Goal: Task Accomplishment & Management: Manage account settings

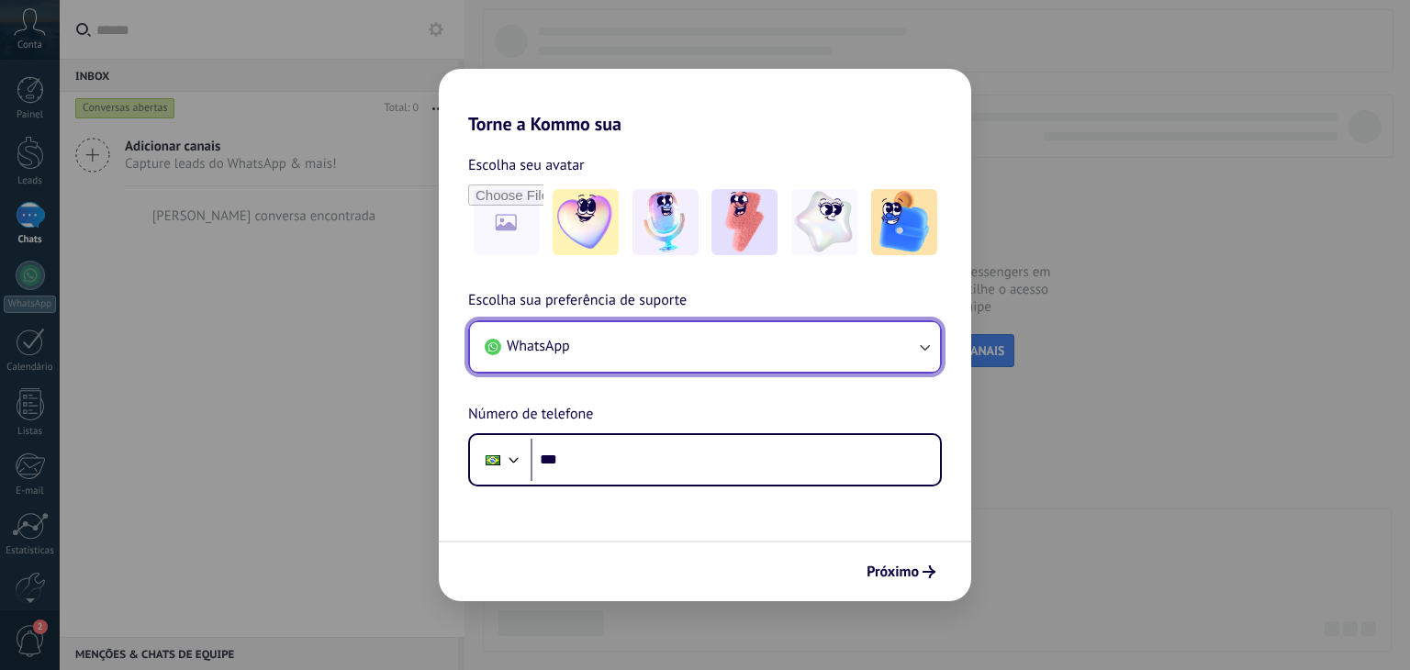
click at [590, 350] on button "WhatsApp" at bounding box center [705, 347] width 470 height 50
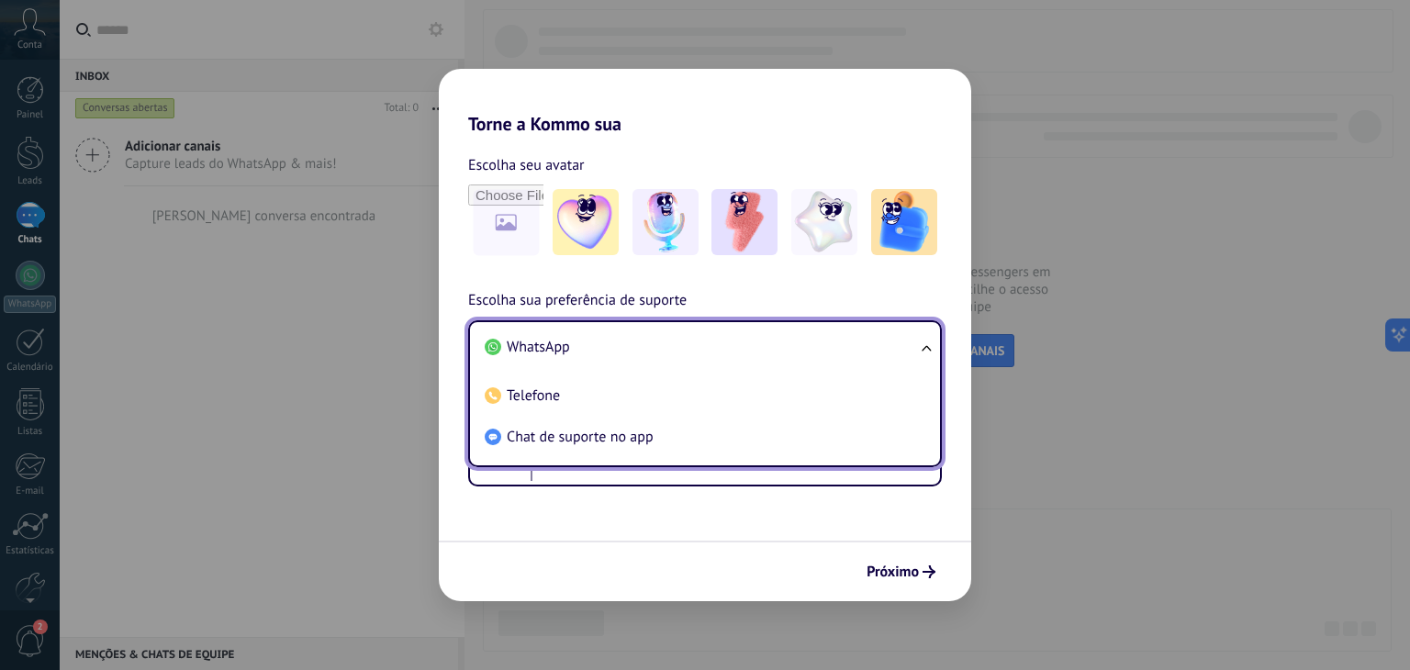
click at [1128, 227] on div "Torne a Kommo sua Escolha seu avatar Escolha sua preferência de suporte WhatsAp…" at bounding box center [705, 335] width 1410 height 670
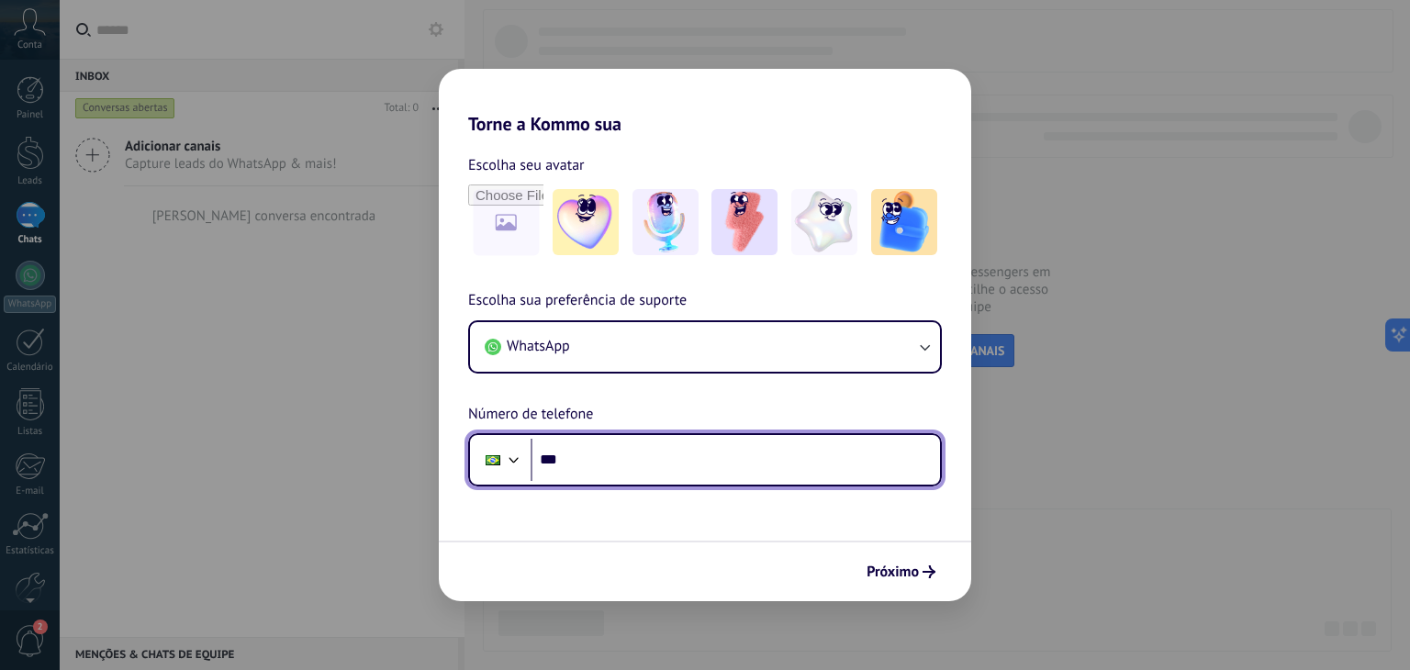
click at [635, 452] on input "***" at bounding box center [736, 460] width 410 height 42
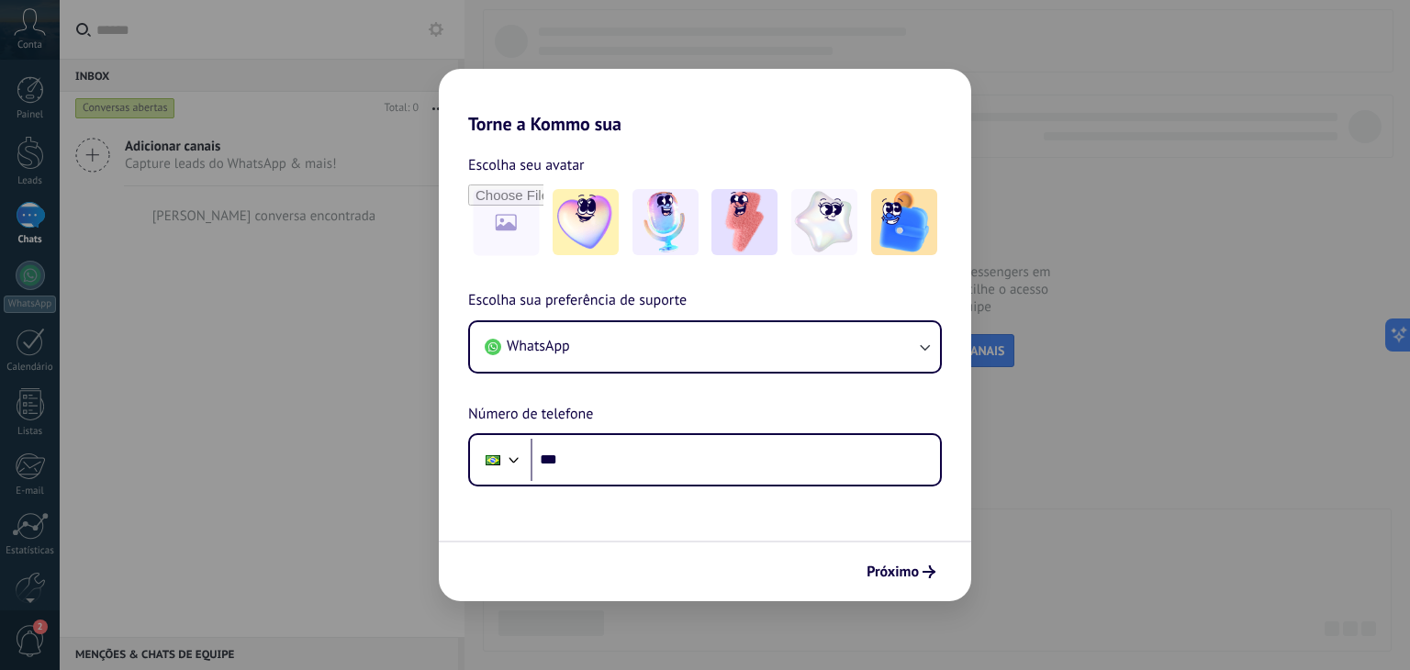
click at [1038, 214] on div "Torne a Kommo sua Escolha seu avatar Escolha sua preferência de suporte WhatsAp…" at bounding box center [705, 335] width 1410 height 670
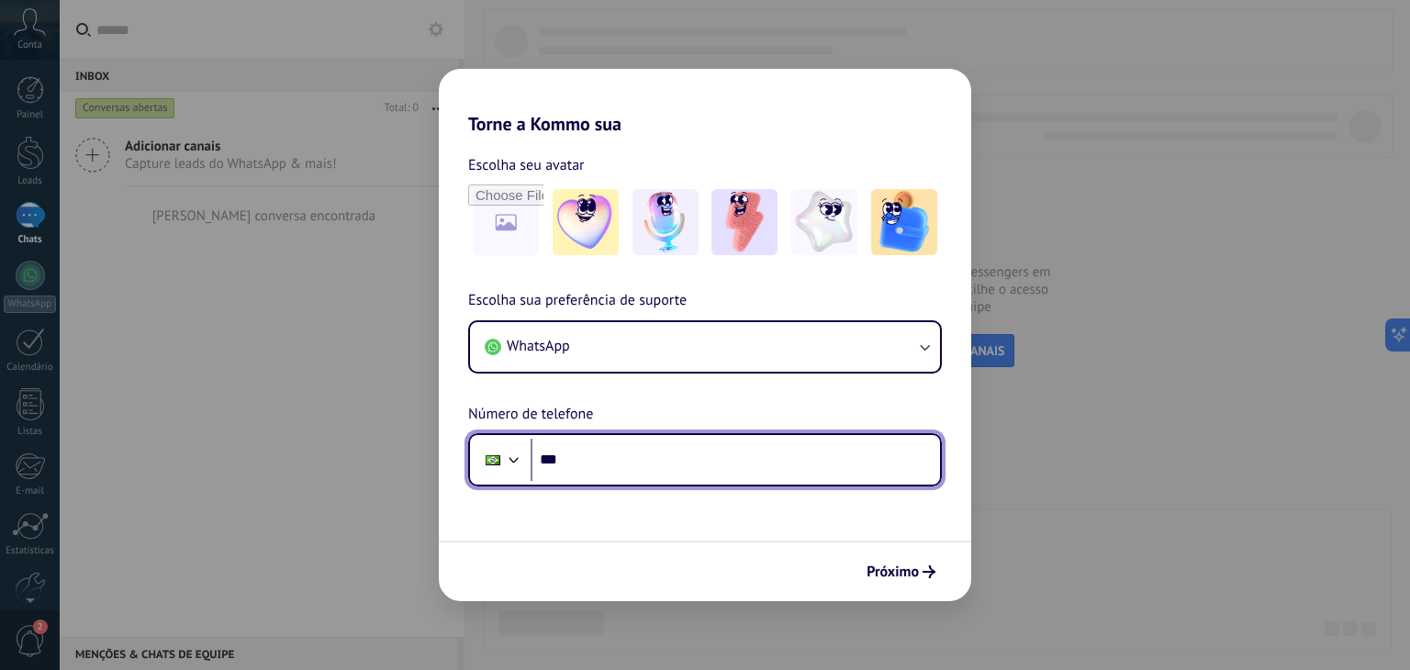
click at [632, 464] on input "***" at bounding box center [736, 460] width 410 height 42
type input "**********"
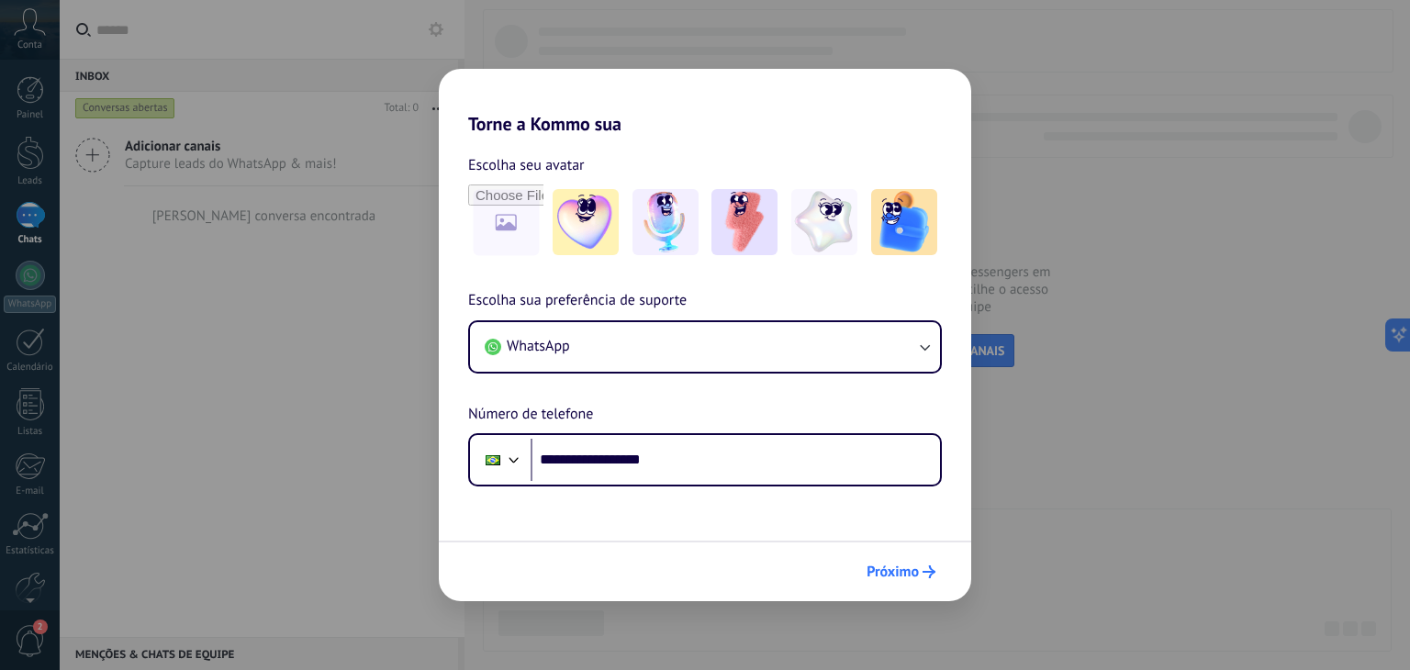
click at [918, 566] on span "Próximo" at bounding box center [893, 572] width 52 height 13
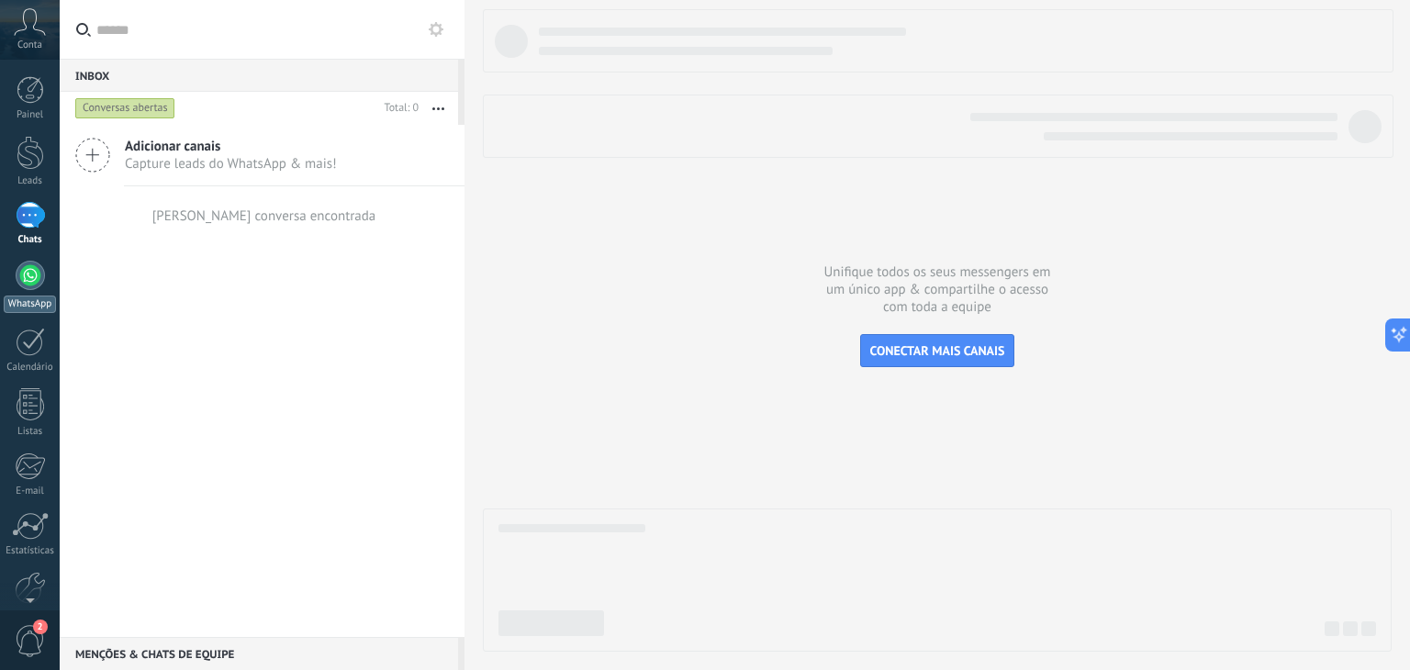
click at [29, 274] on div at bounding box center [30, 275] width 29 height 29
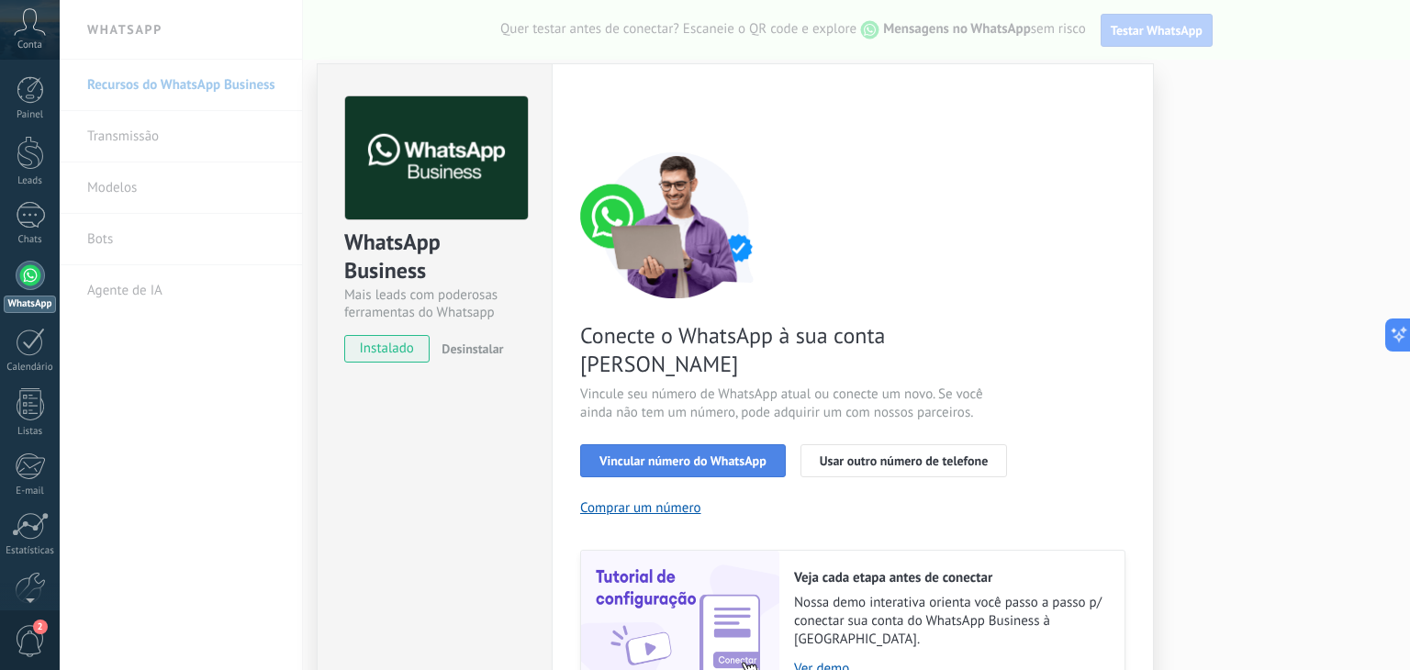
click at [717, 444] on button "Vincular número do WhatsApp" at bounding box center [683, 460] width 206 height 33
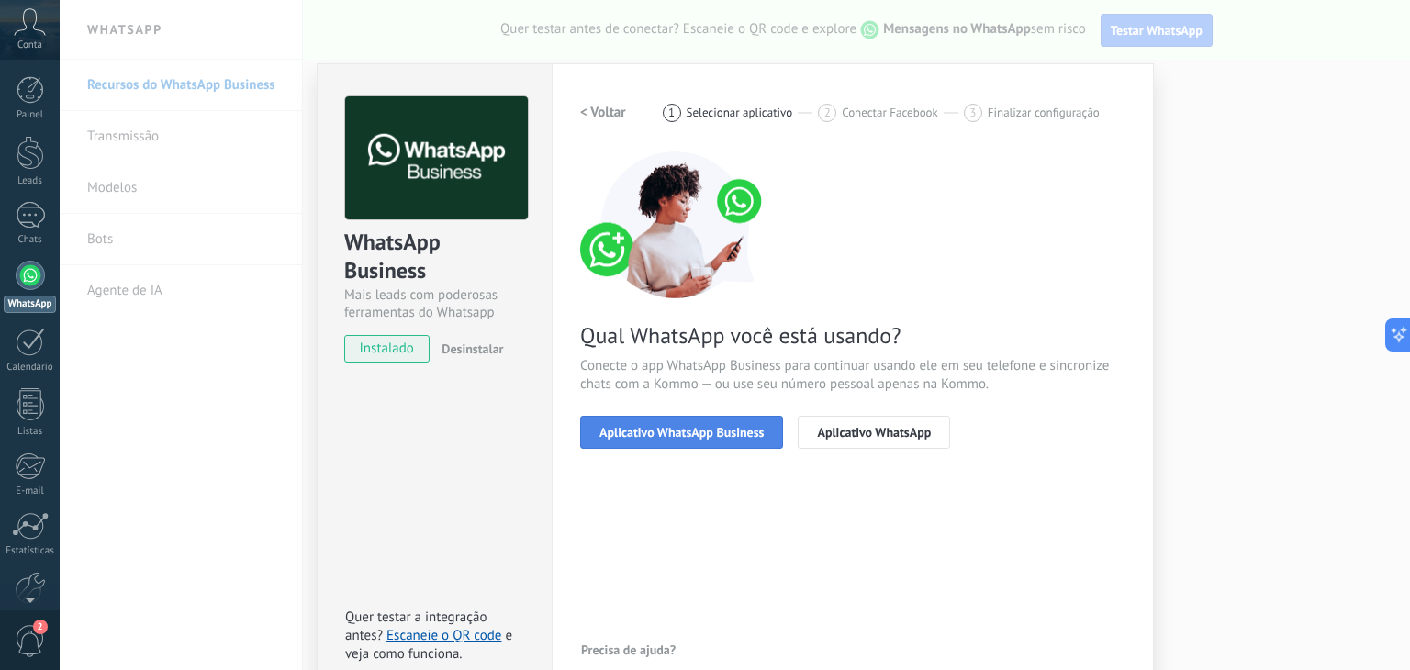
click at [705, 431] on span "Aplicativo WhatsApp Business" at bounding box center [682, 432] width 164 height 13
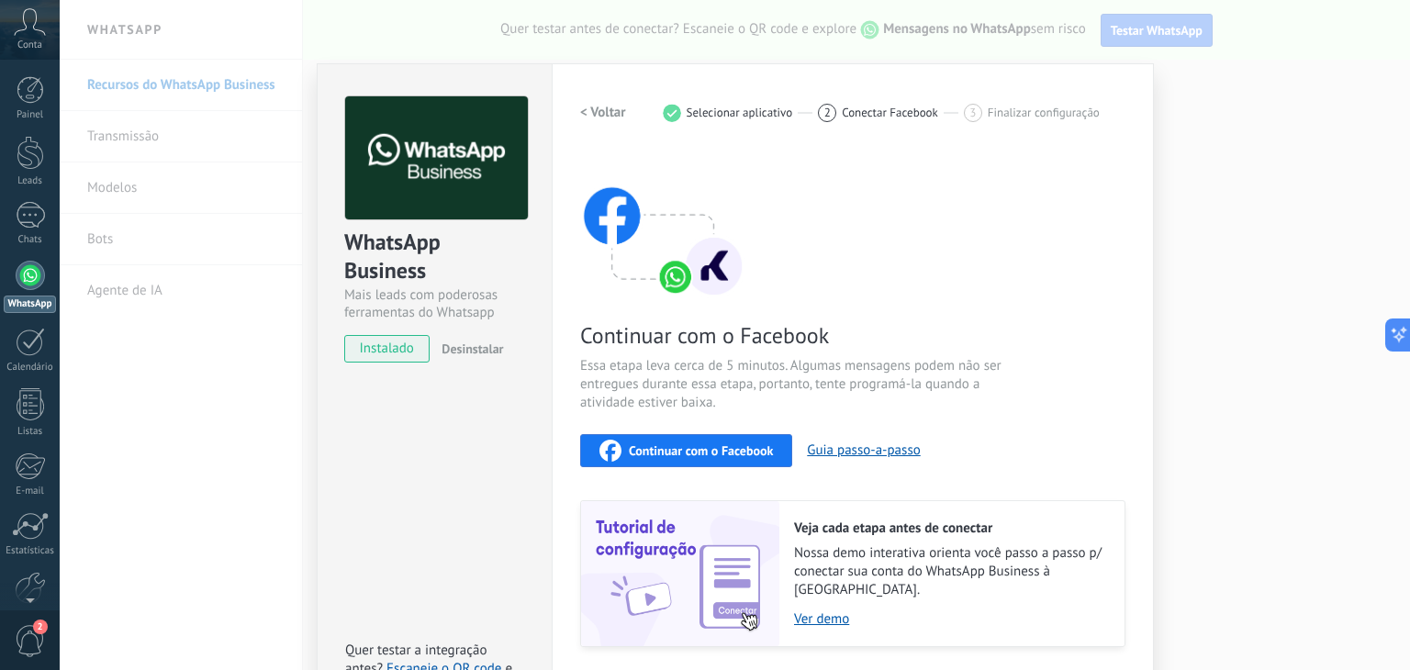
click at [713, 452] on span "Continuar com o Facebook" at bounding box center [701, 450] width 144 height 13
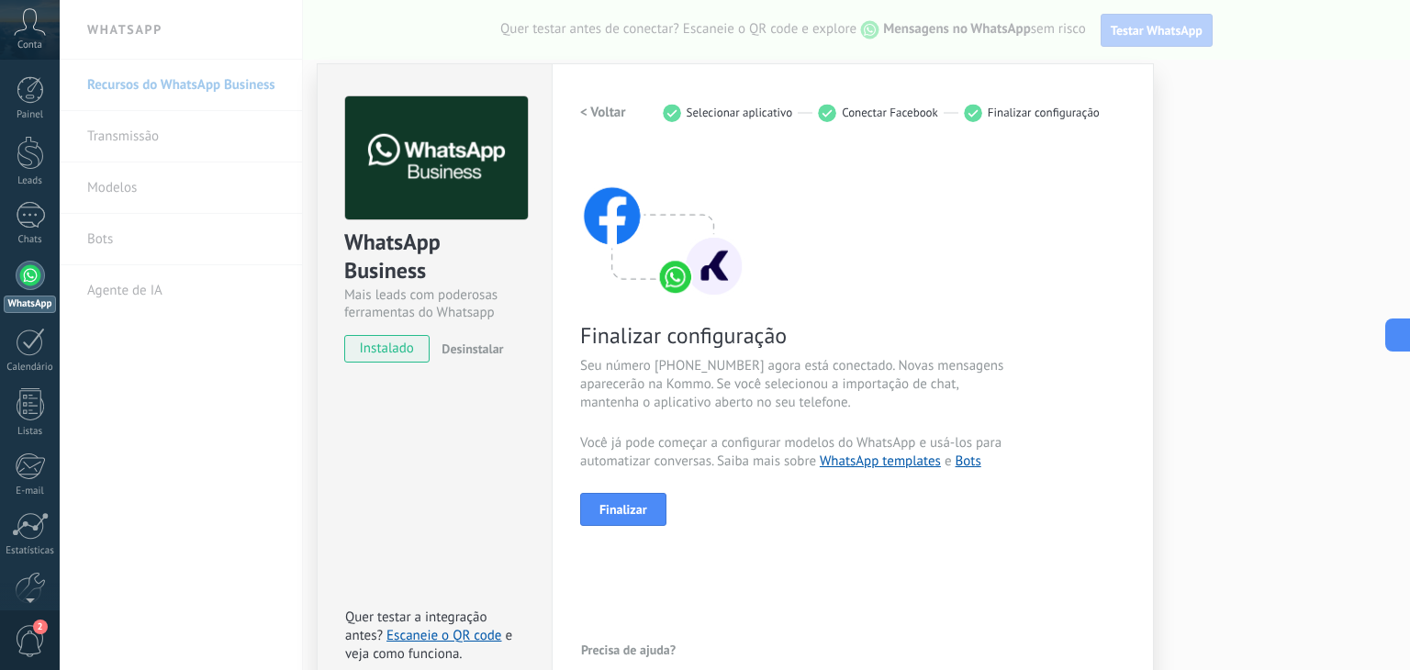
scroll to position [26, 0]
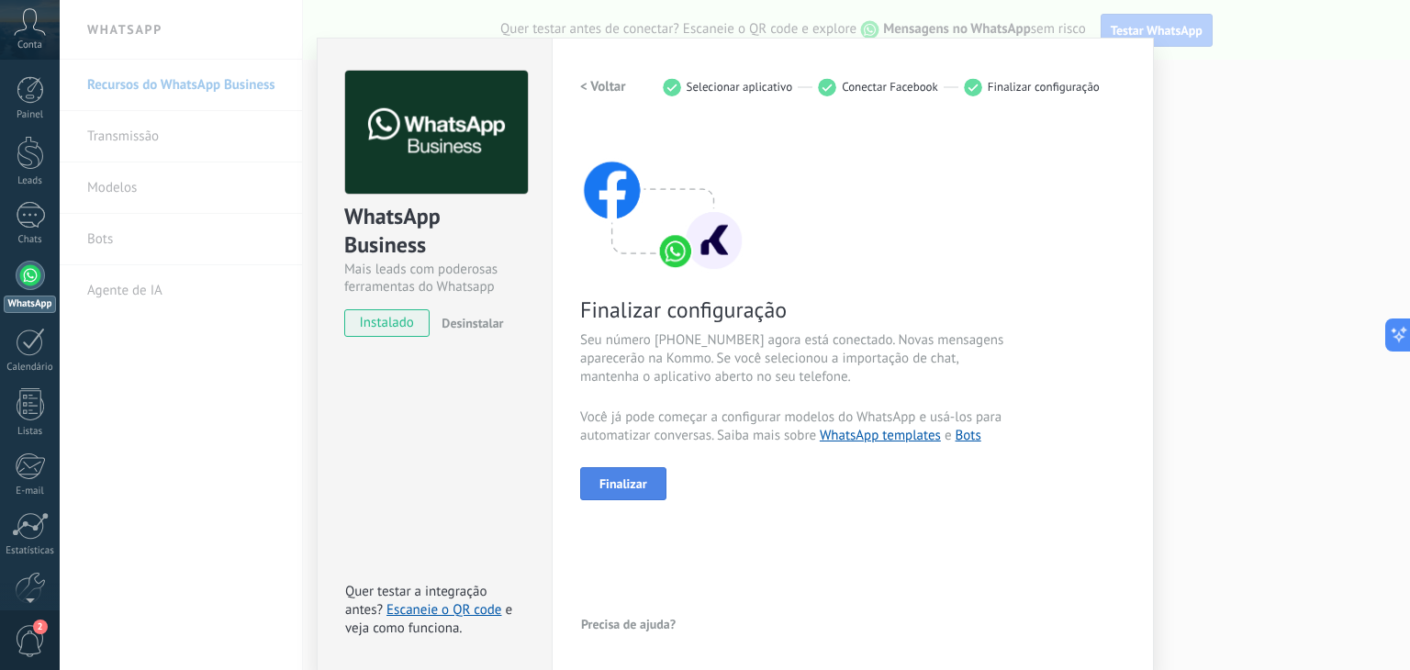
click at [610, 481] on span "Finalizar" at bounding box center [624, 483] width 48 height 13
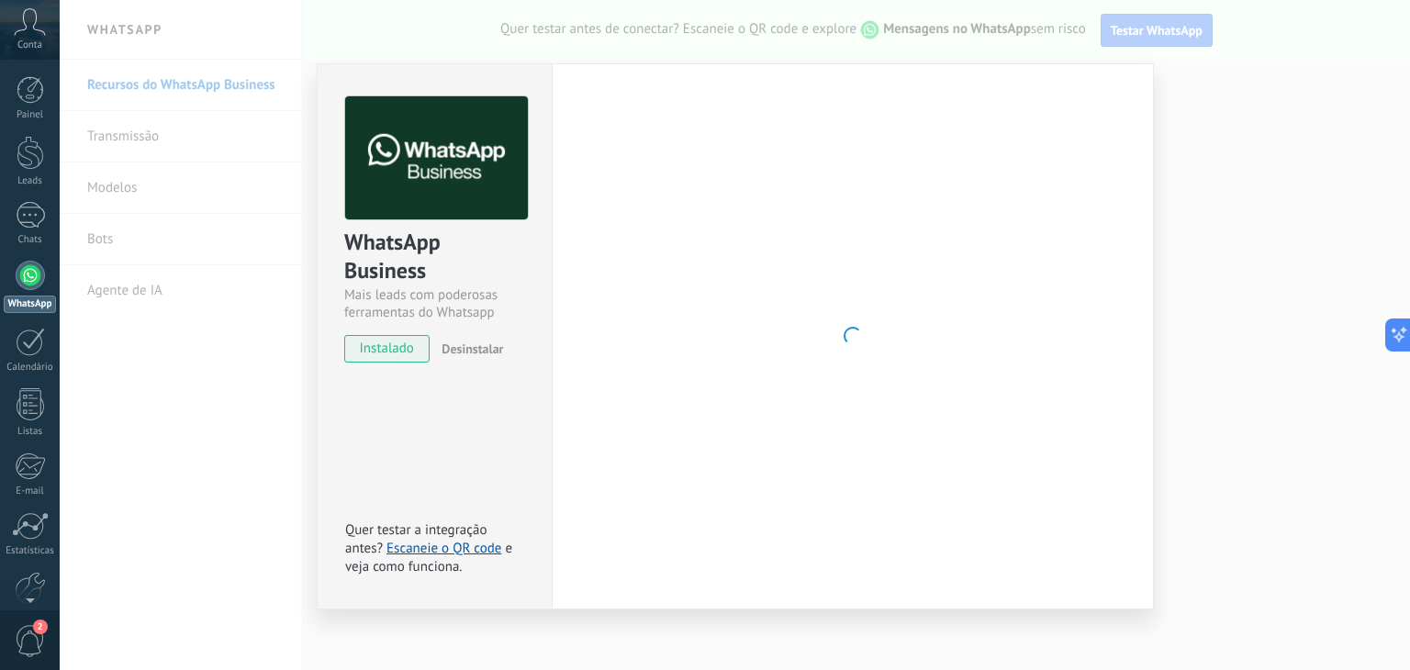
scroll to position [0, 0]
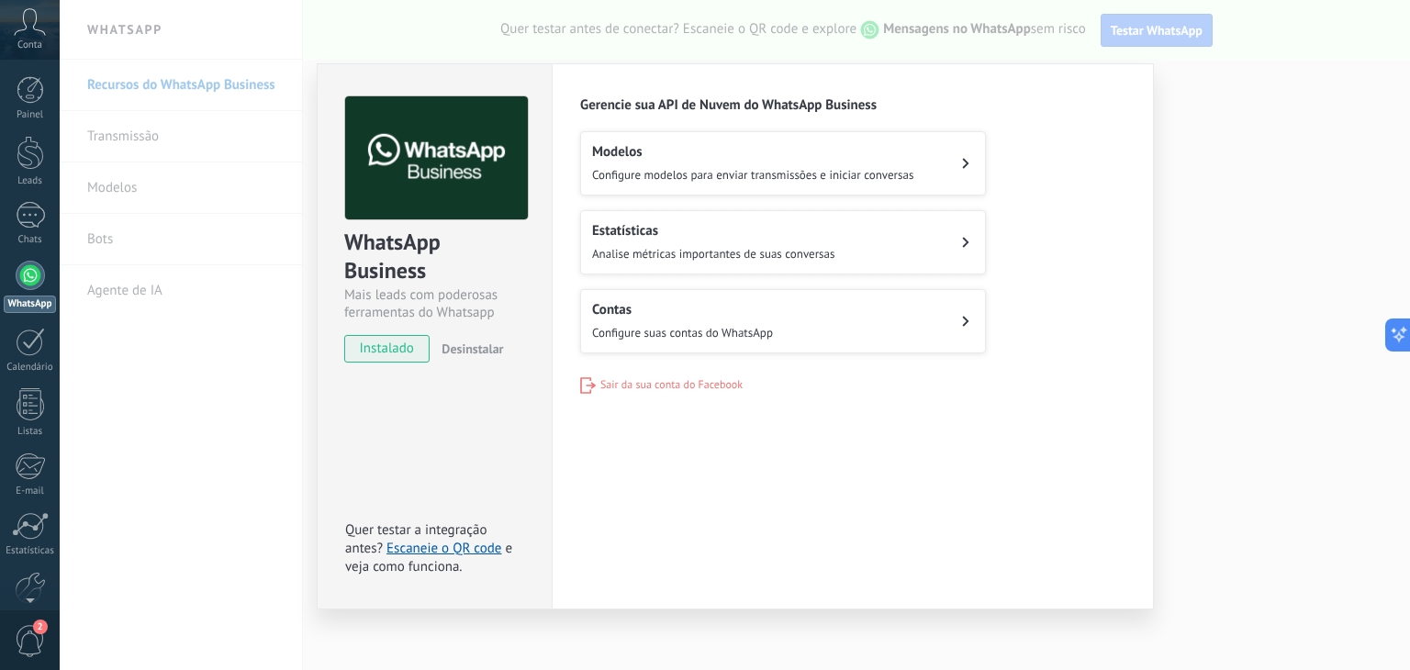
click at [812, 327] on button "Contas Configure suas contas do WhatsApp" at bounding box center [783, 321] width 406 height 64
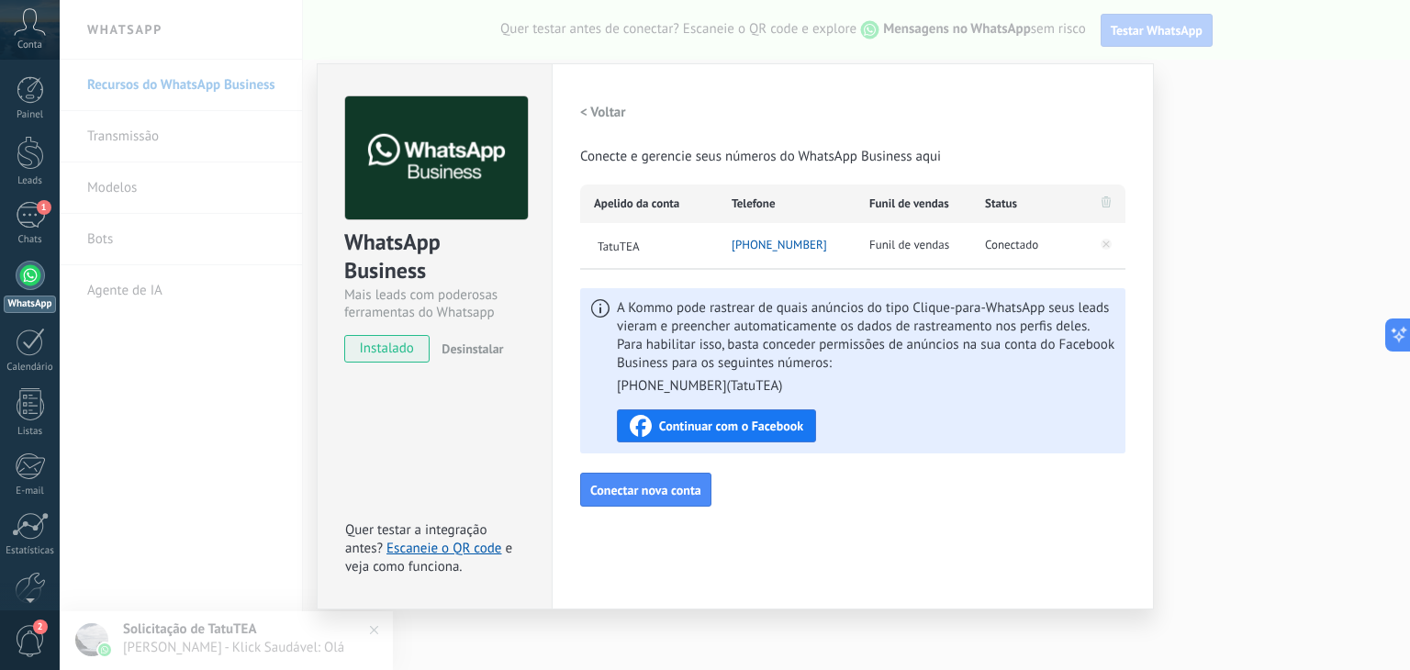
click at [1363, 229] on div "WhatsApp Business Mais leads com poderosas ferramentas do Whatsapp instalado De…" at bounding box center [735, 335] width 1351 height 670
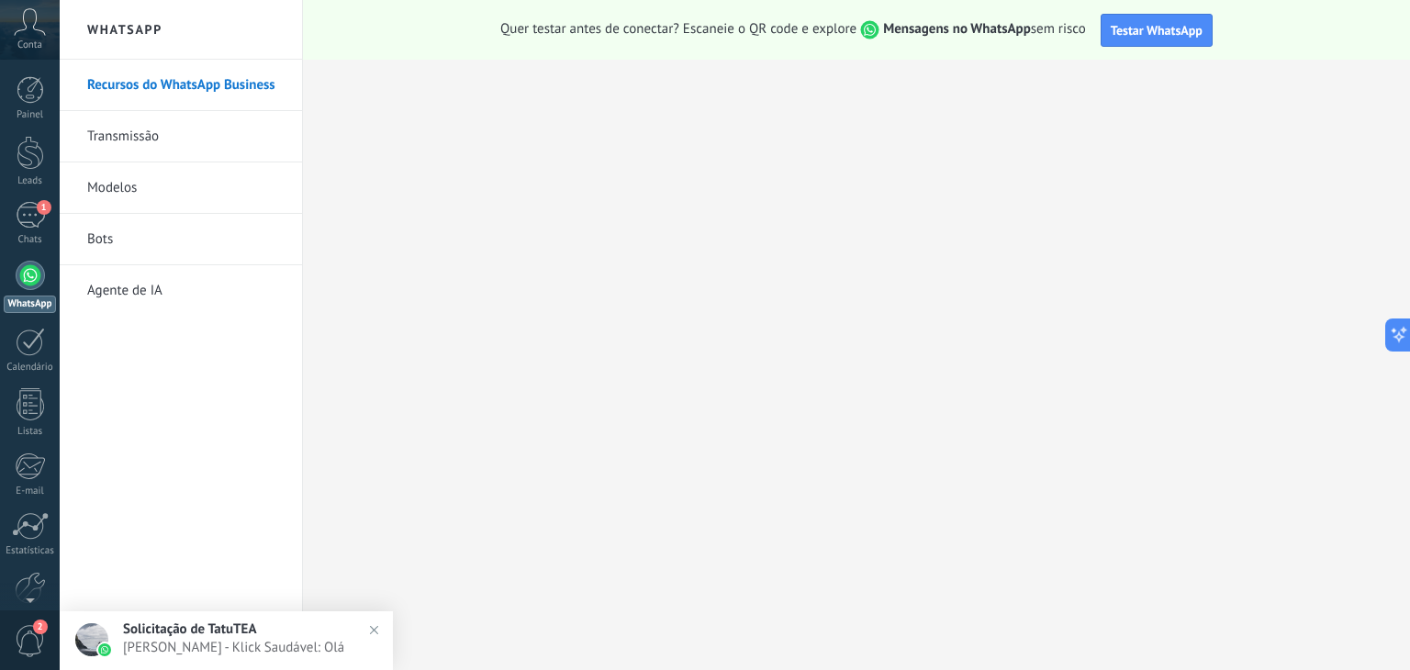
click at [172, 625] on span "Solicitação de TatuTEA" at bounding box center [190, 629] width 134 height 17
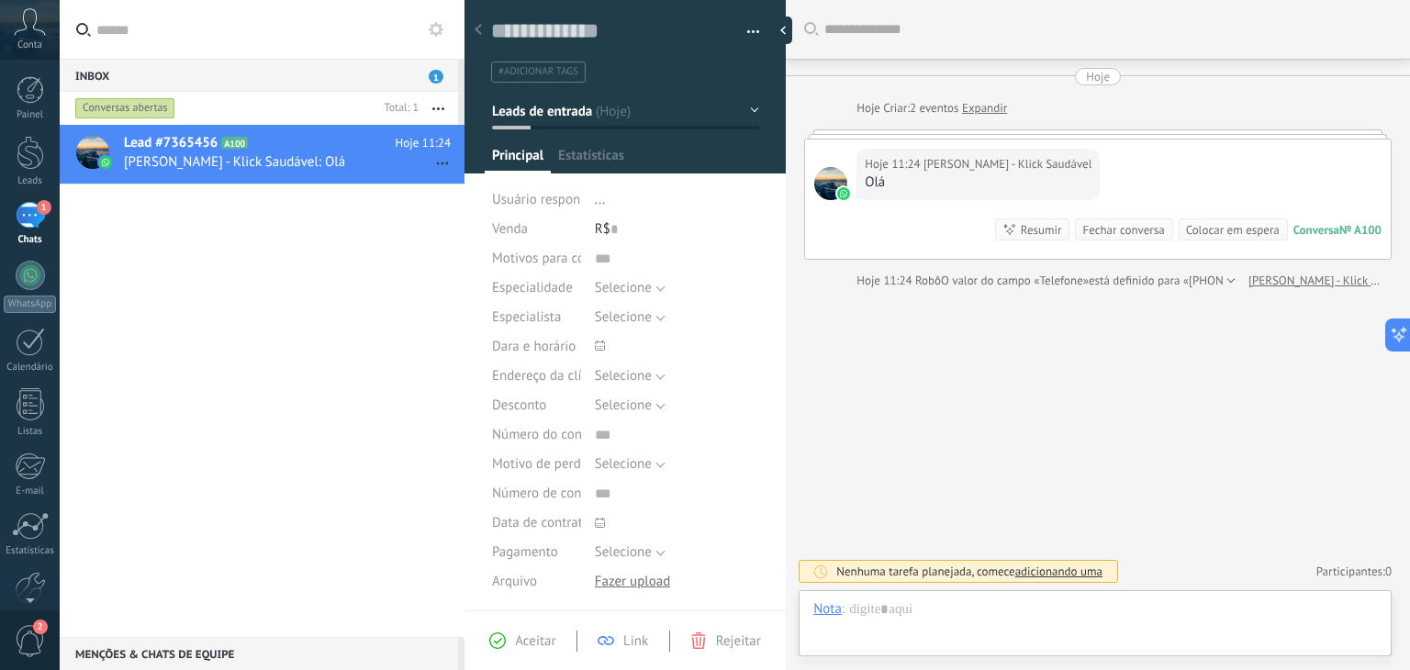
scroll to position [27, 0]
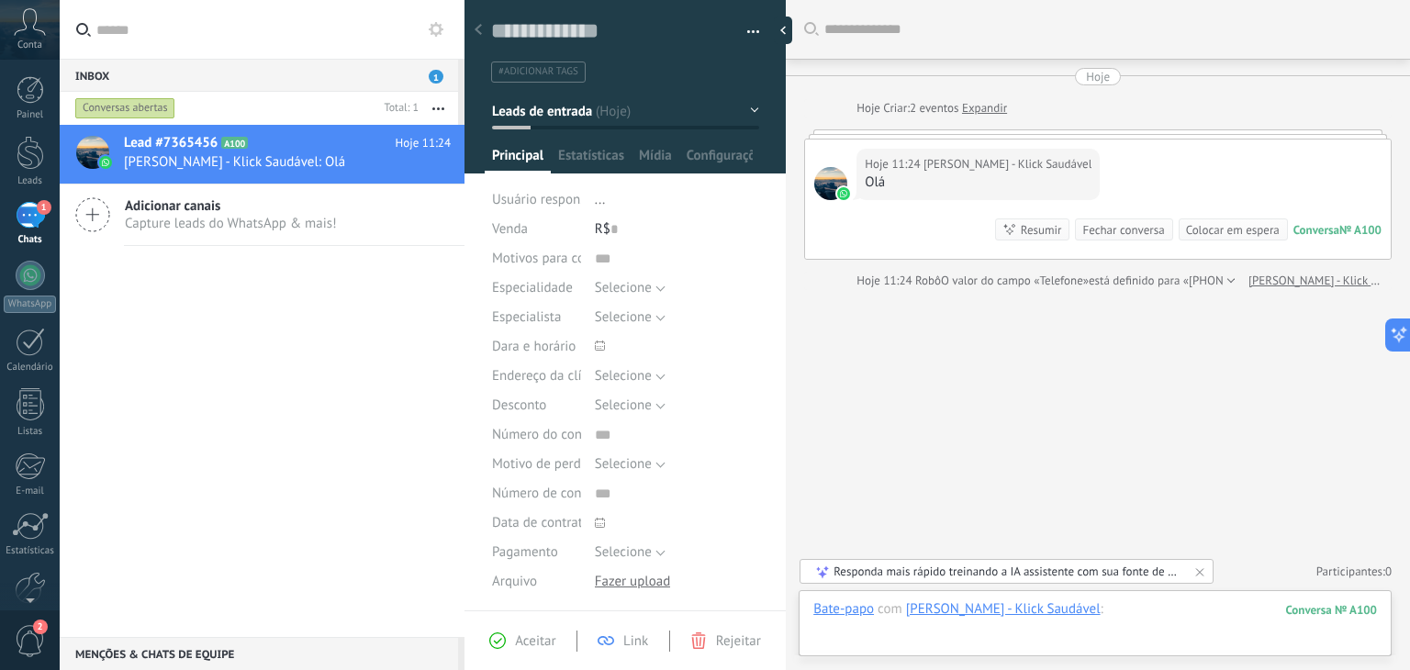
click at [1153, 618] on div at bounding box center [1096, 628] width 564 height 55
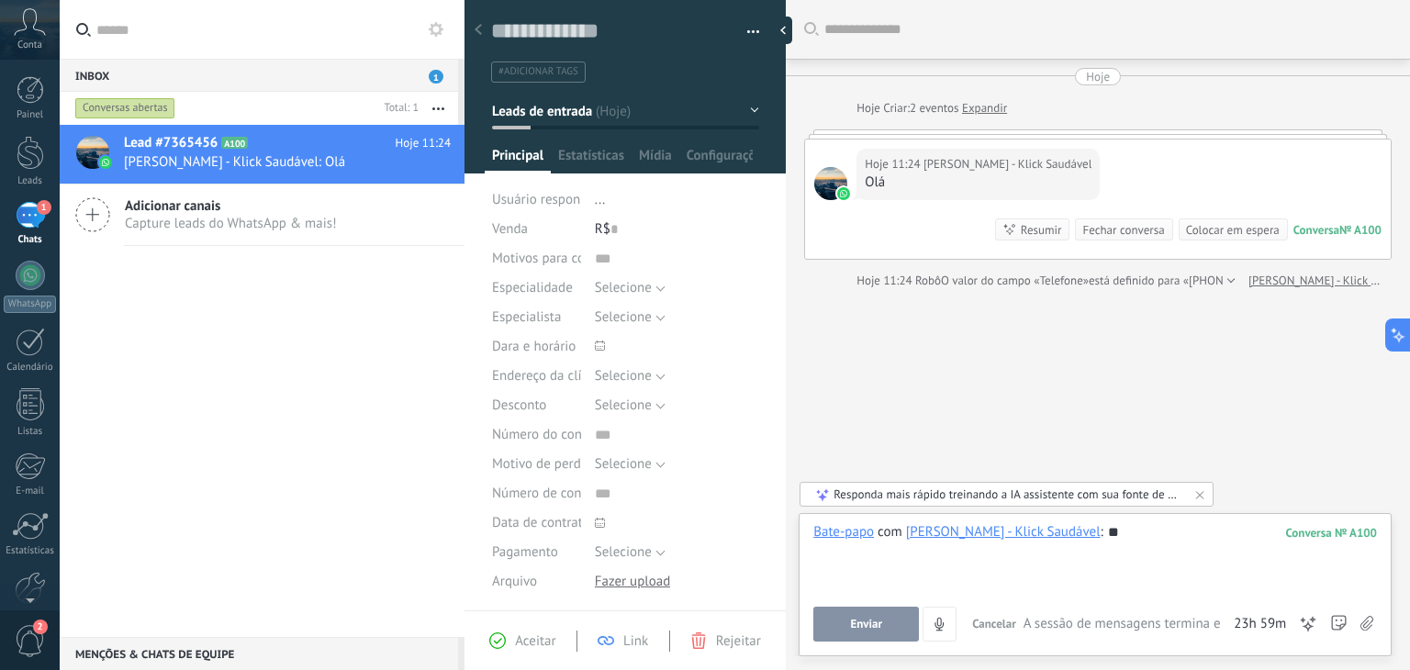
click at [903, 625] on button "Enviar" at bounding box center [867, 624] width 106 height 35
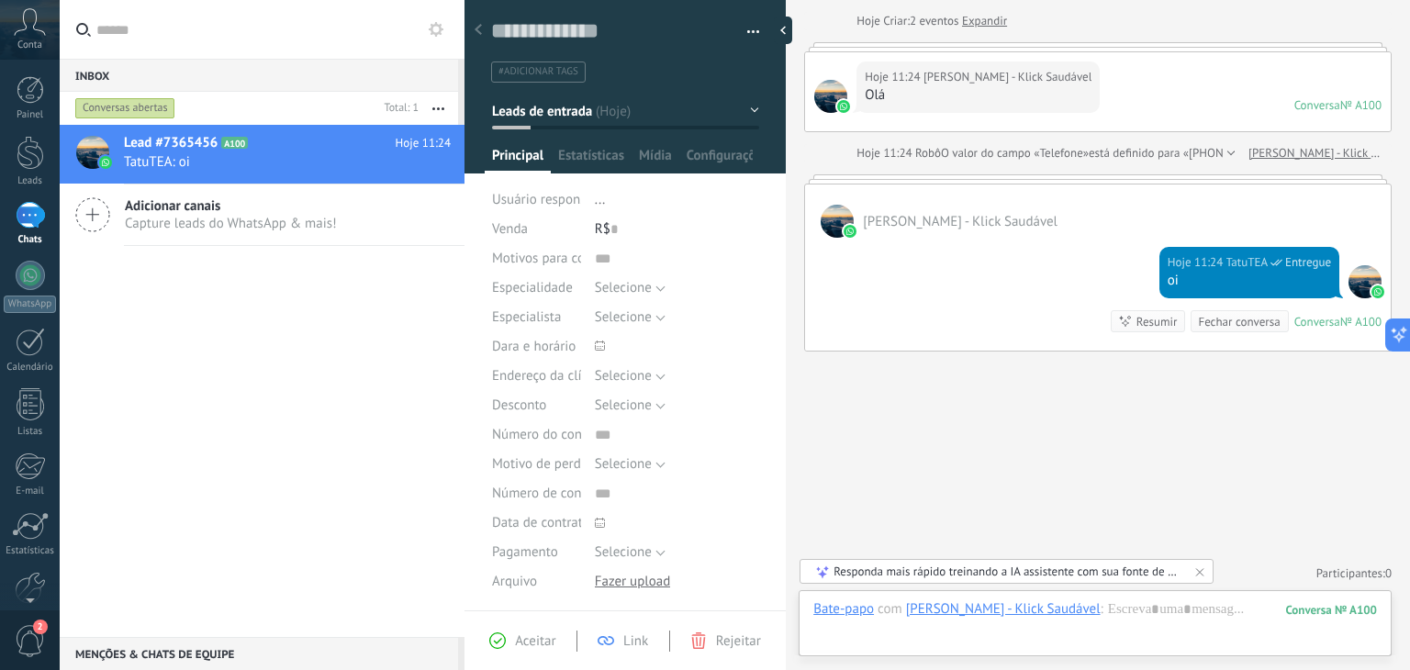
scroll to position [88, 0]
click at [1197, 628] on div at bounding box center [1096, 628] width 564 height 55
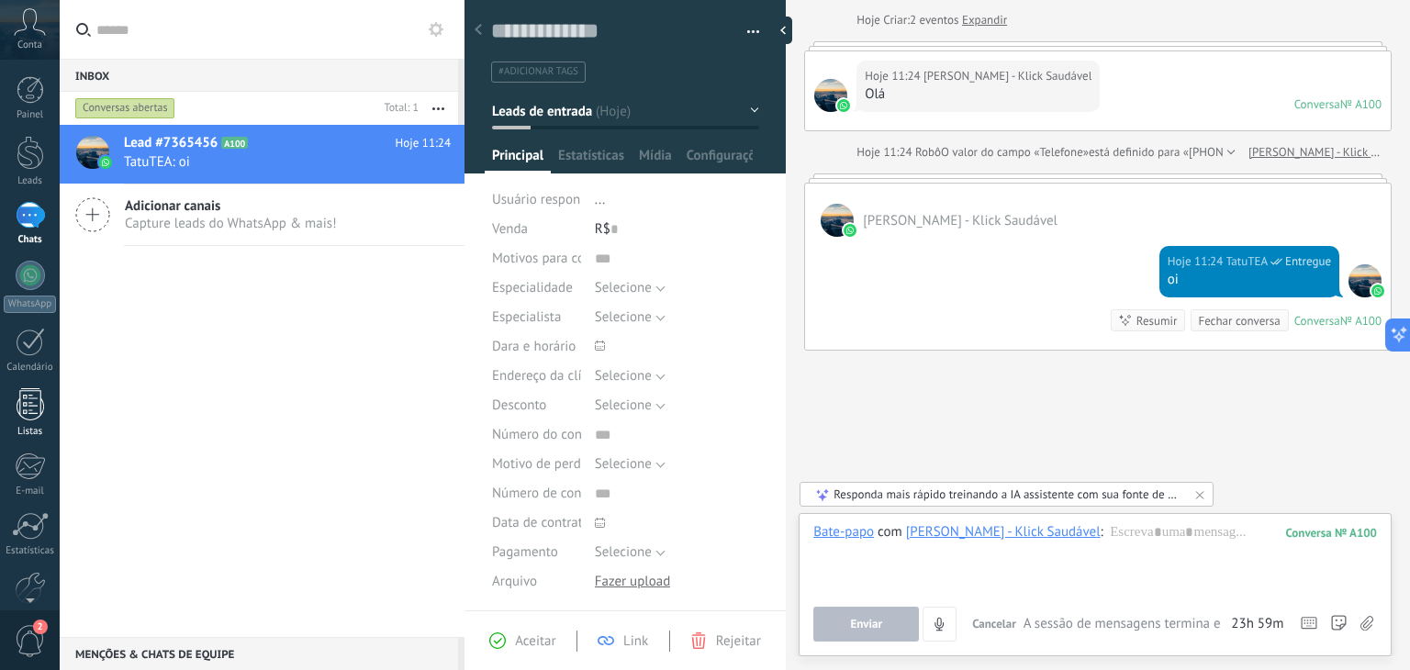
click at [27, 406] on div at bounding box center [31, 404] width 28 height 32
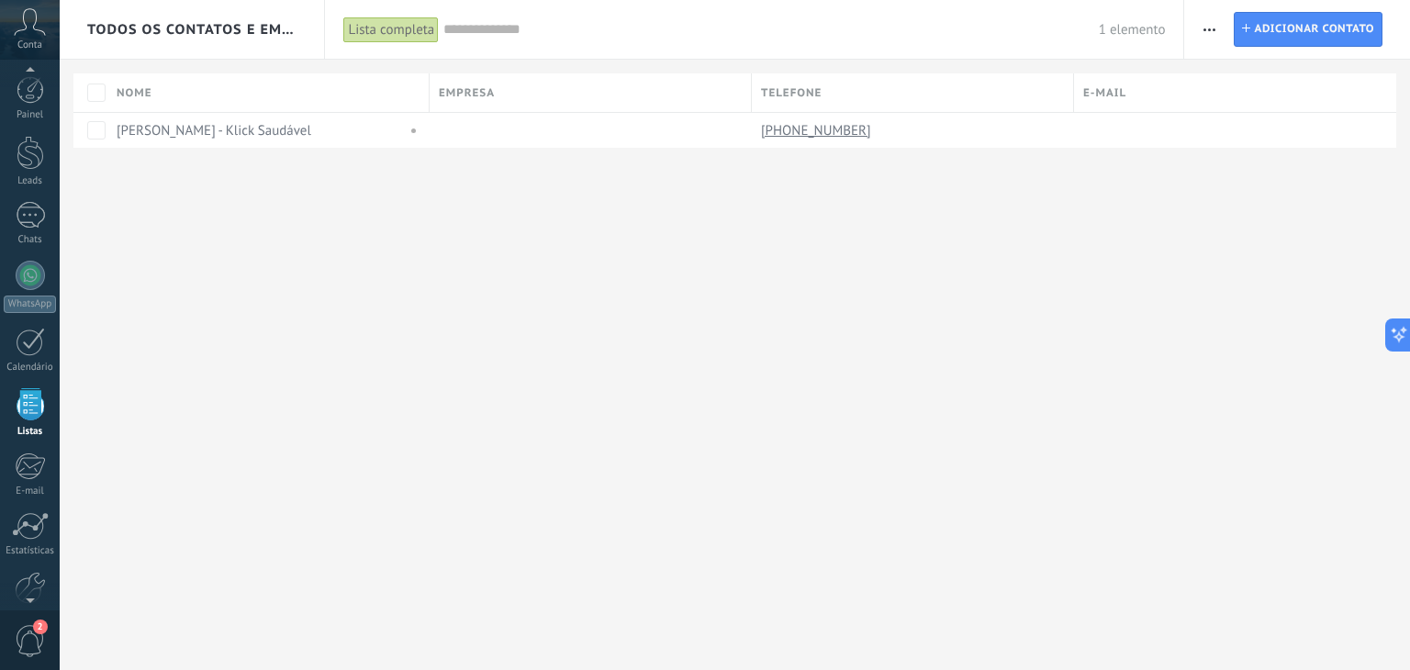
scroll to position [47, 0]
click at [35, 166] on div "1" at bounding box center [30, 168] width 29 height 27
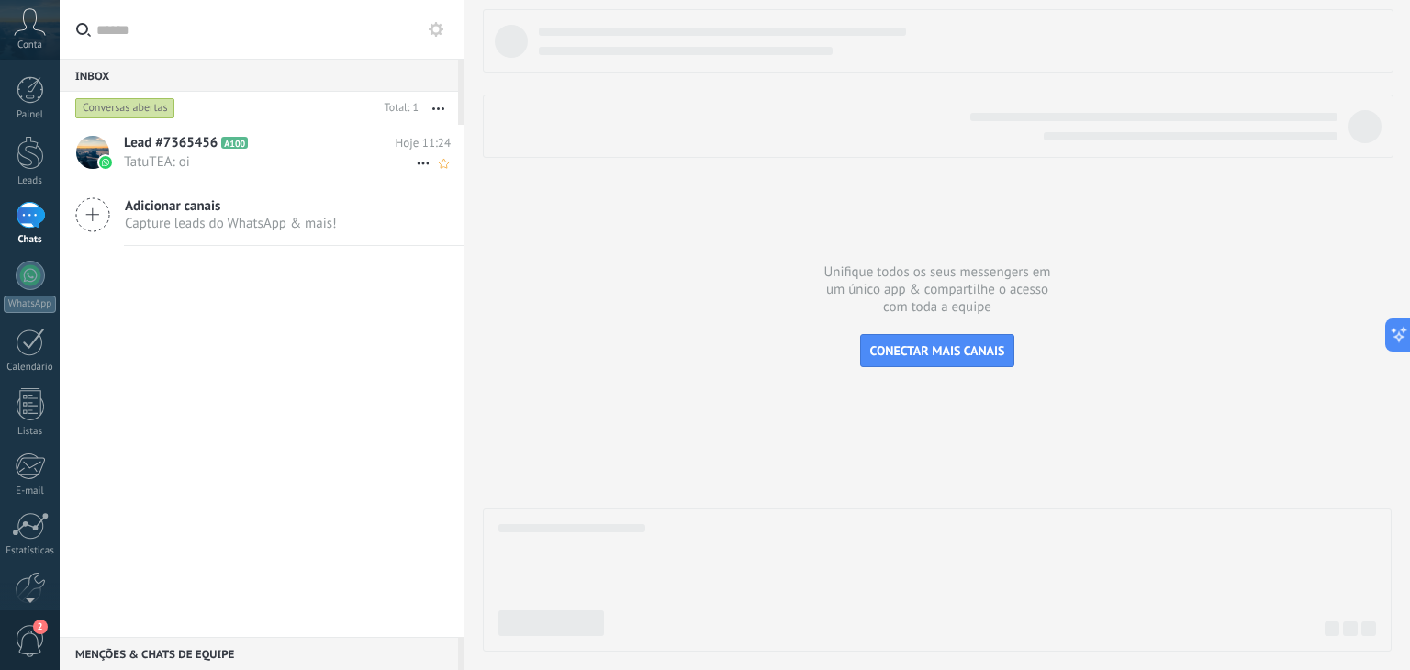
click at [309, 163] on span "TatuTEA: oi" at bounding box center [270, 161] width 292 height 17
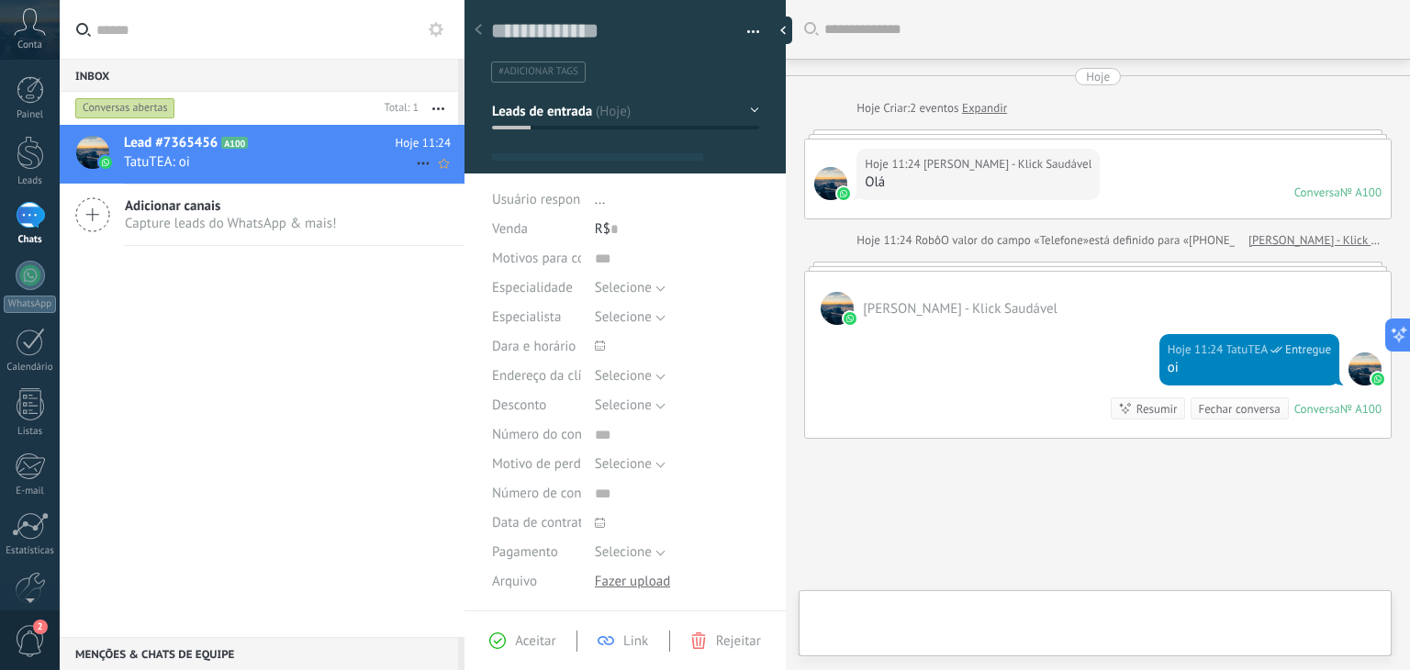
type textarea "**********"
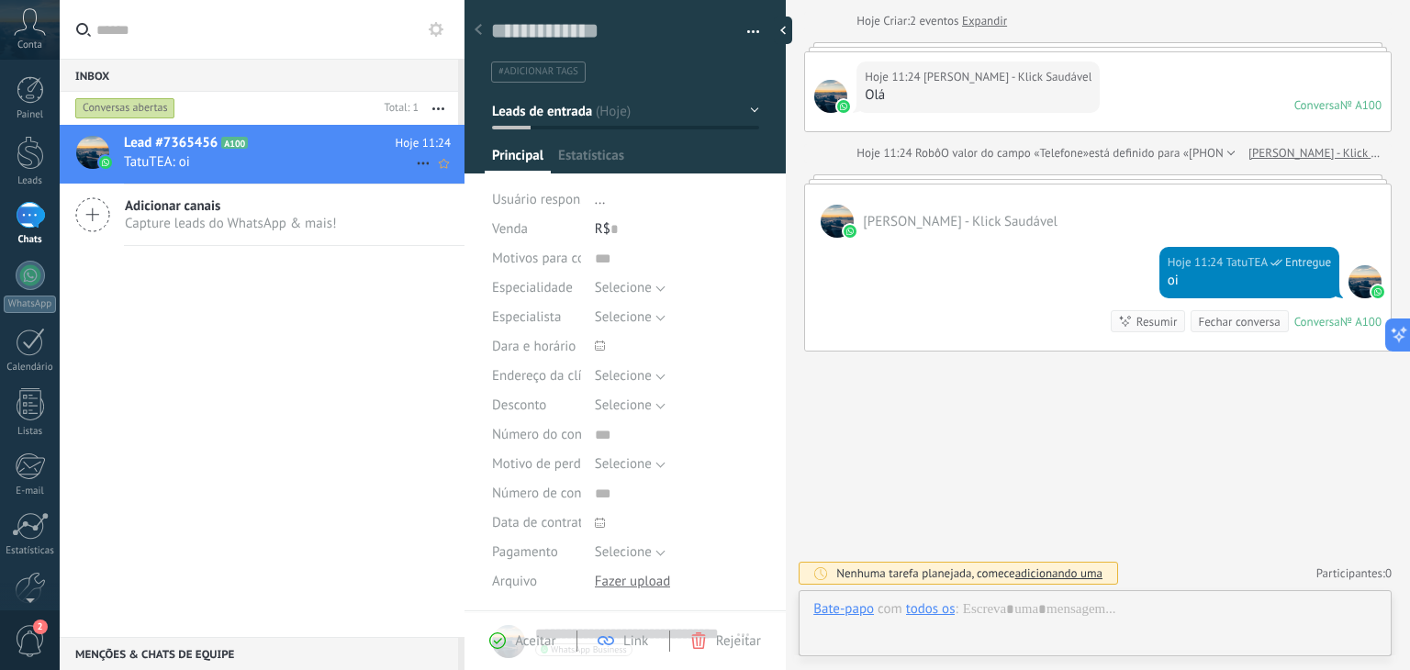
scroll to position [27, 0]
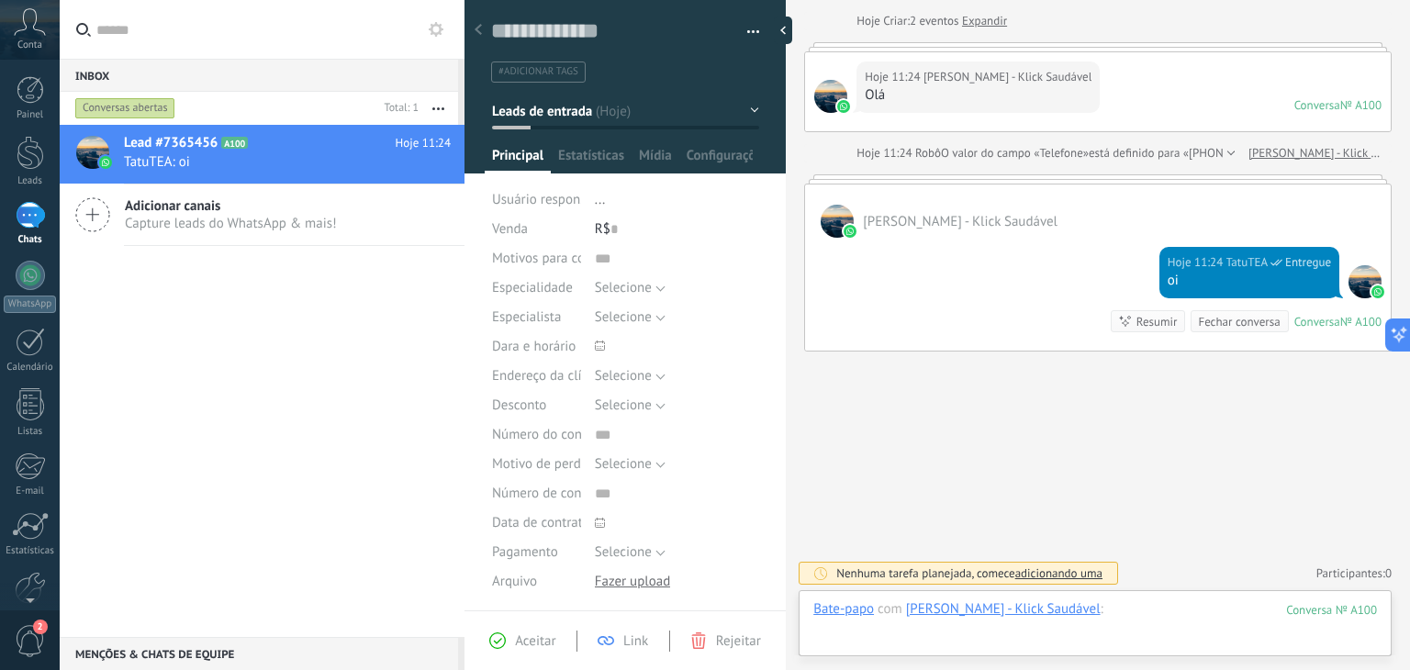
click at [1170, 616] on div at bounding box center [1096, 628] width 564 height 55
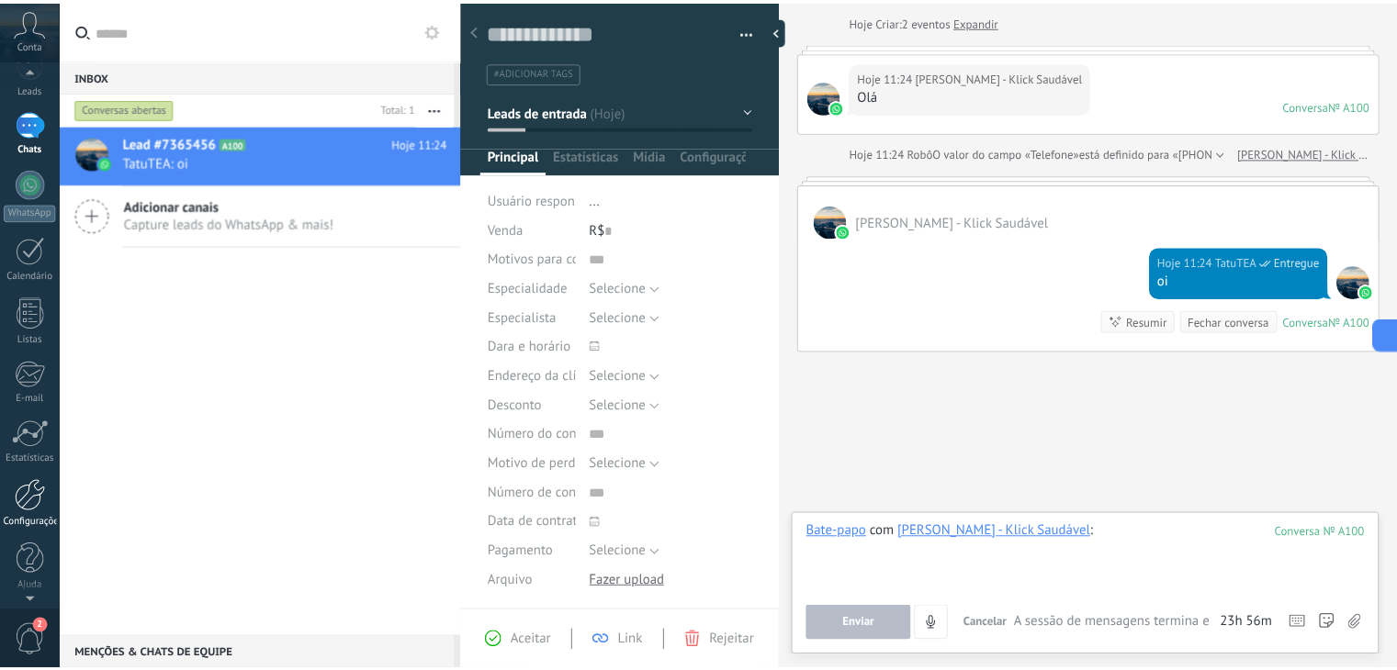
scroll to position [93, 0]
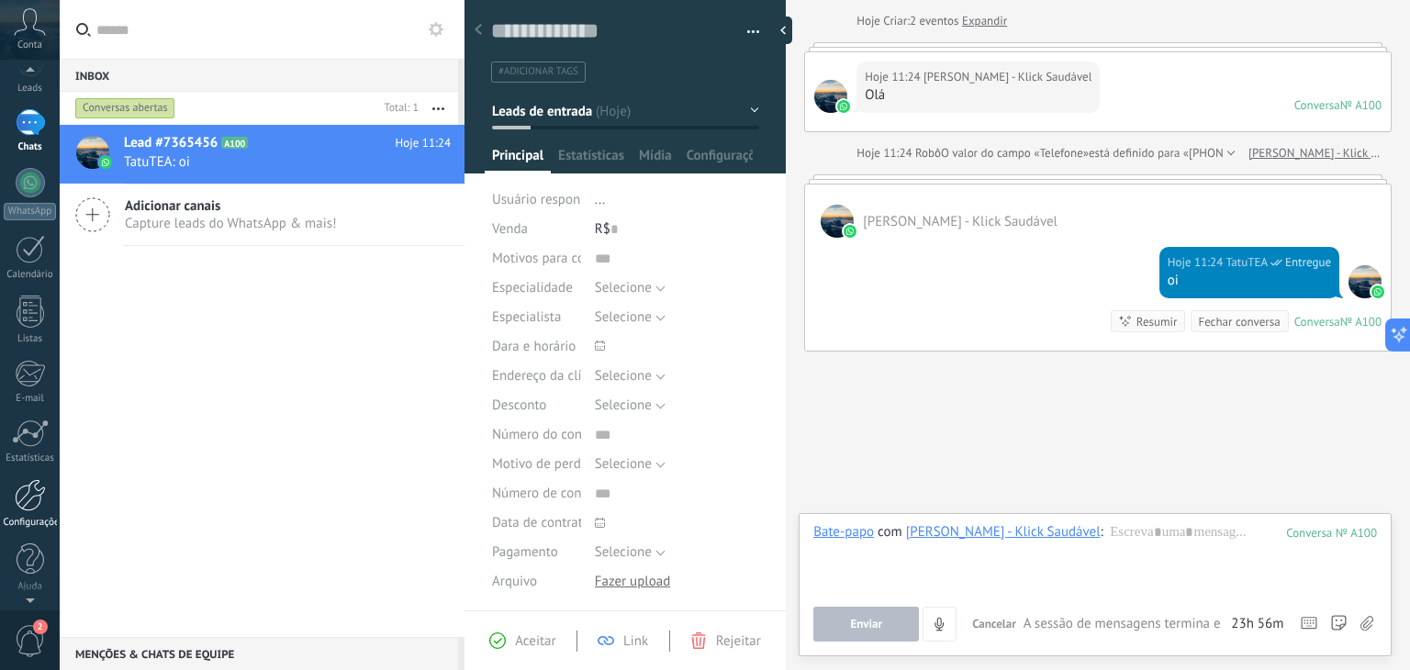
click at [11, 496] on link "Configurações" at bounding box center [30, 504] width 60 height 50
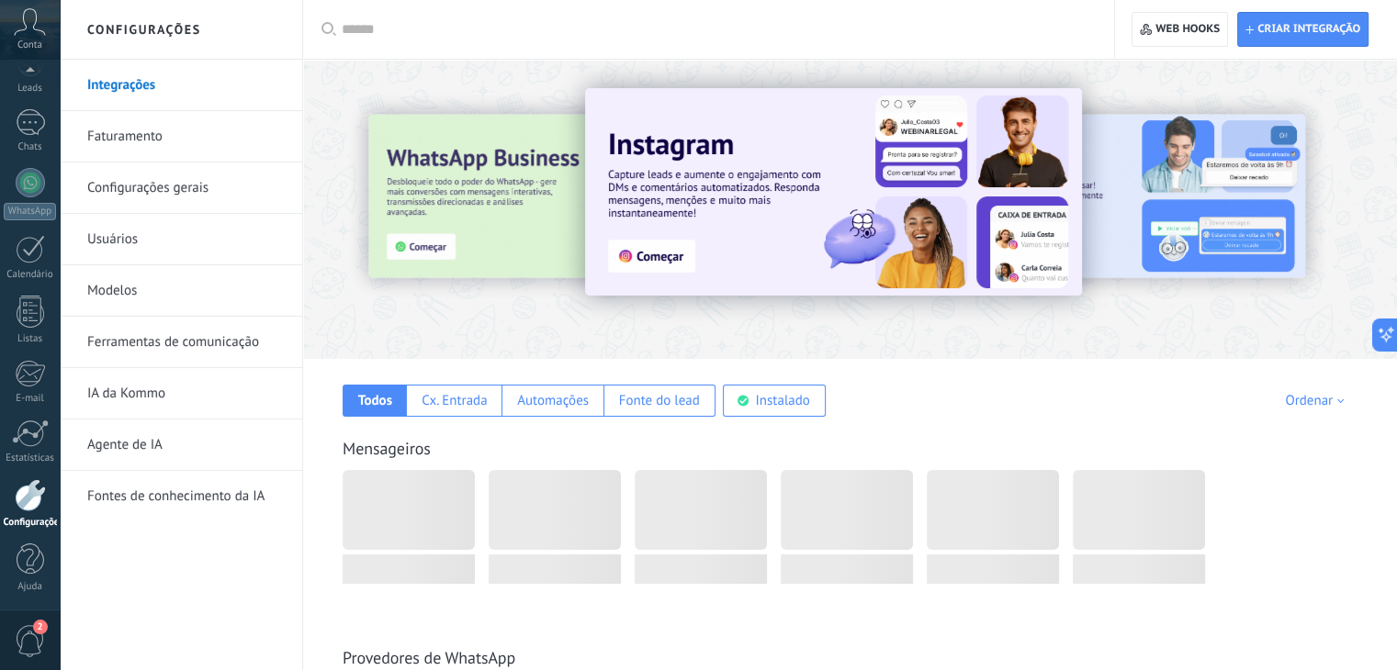
click at [213, 319] on link "Ferramentas de comunicação" at bounding box center [185, 342] width 197 height 51
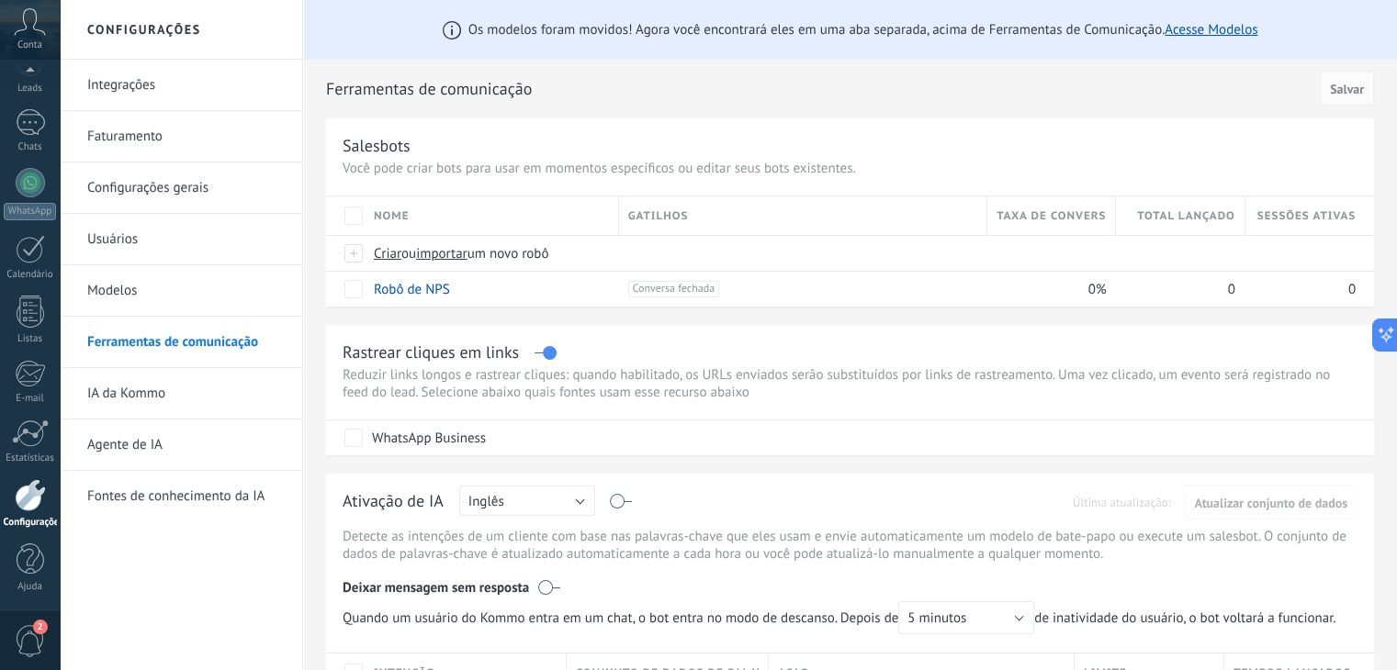
scroll to position [93, 0]
